Goal: Information Seeking & Learning: Learn about a topic

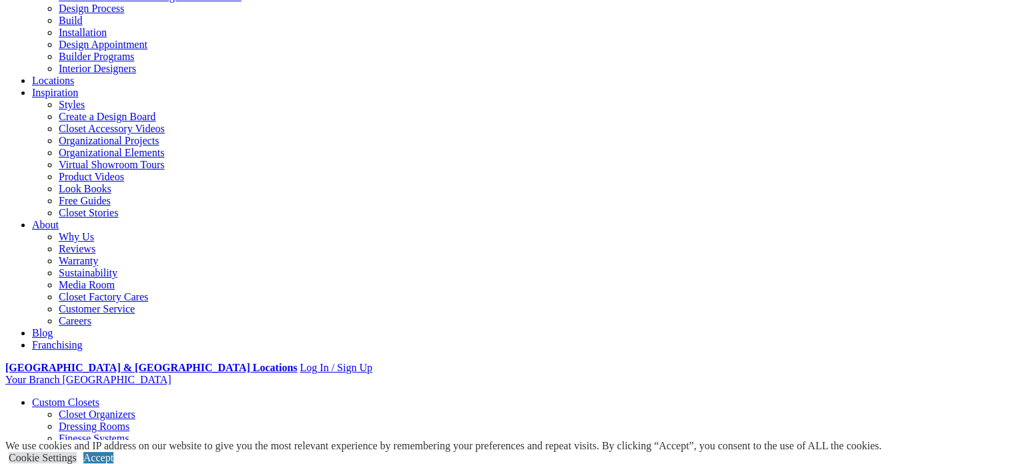
scroll to position [292, 0]
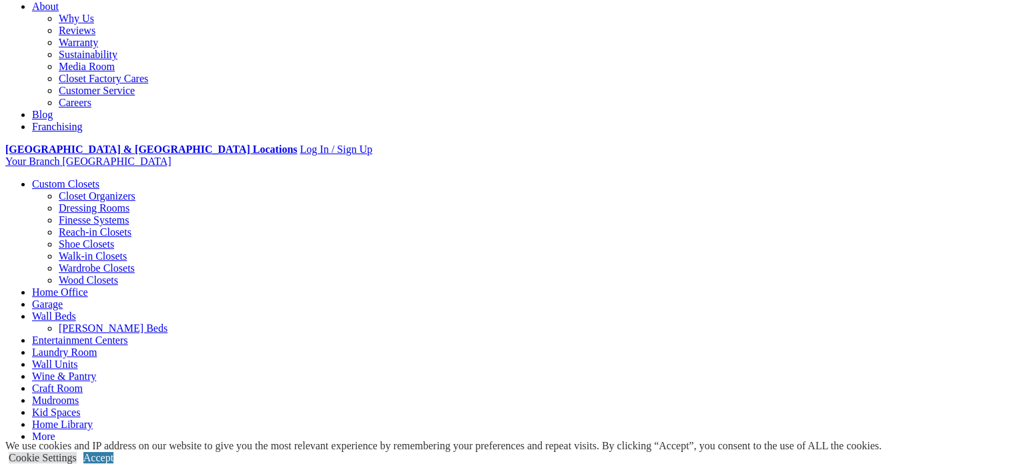
click at [76, 310] on link "Wall Beds" at bounding box center [54, 315] width 44 height 11
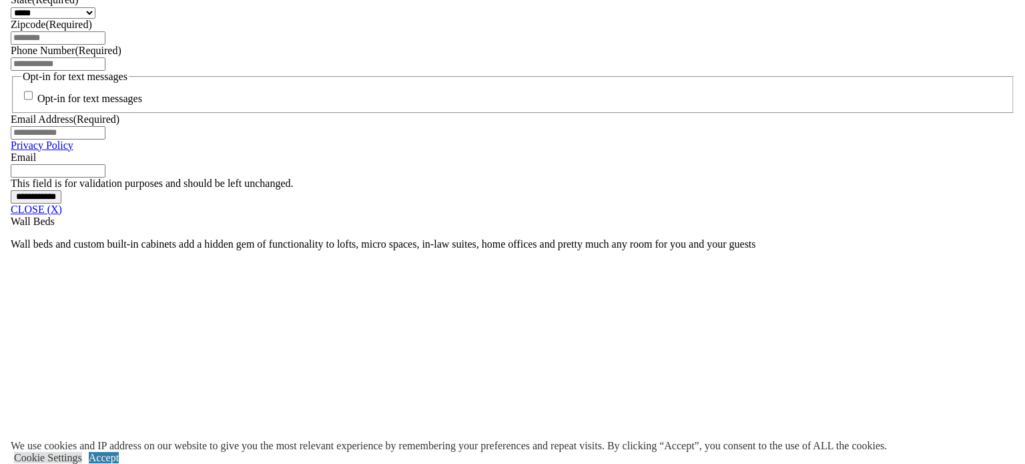
scroll to position [1030, 0]
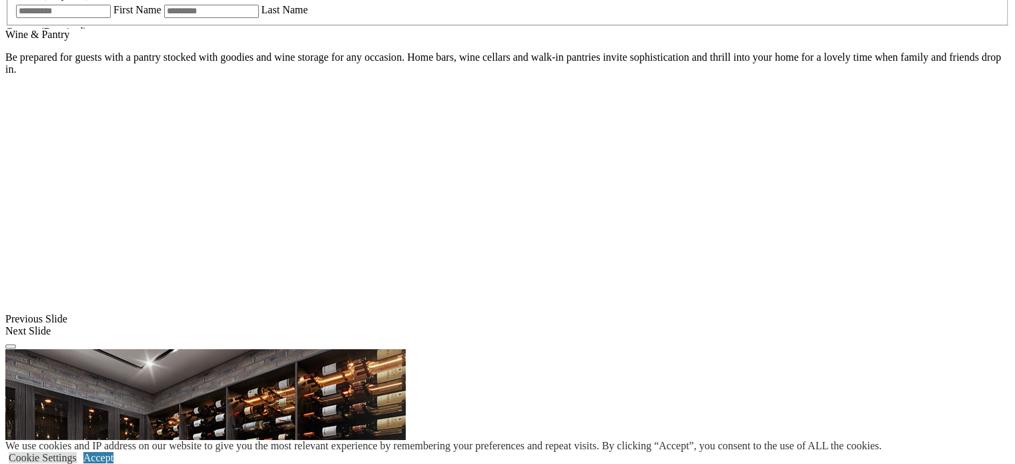
scroll to position [372, 0]
